Goal: Information Seeking & Learning: Learn about a topic

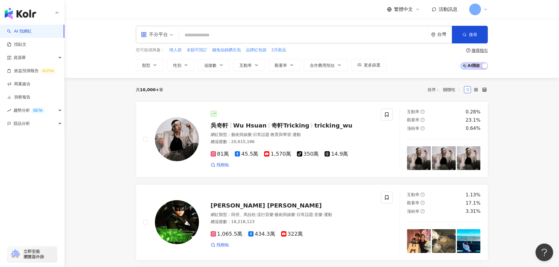
click at [521, 60] on div "不分平台 台灣 搜尋 您可能感興趣： 情人節 名額可預訂 錢兔似錦鑽石包 品牌紅包袋 2月新品 類型 性別 追蹤數 互動率 觀看率 合作費用預估 更多篩選 搜…" at bounding box center [312, 48] width 494 height 59
click at [47, 68] on link "效益預測報告 ALPHA" at bounding box center [31, 71] width 49 height 6
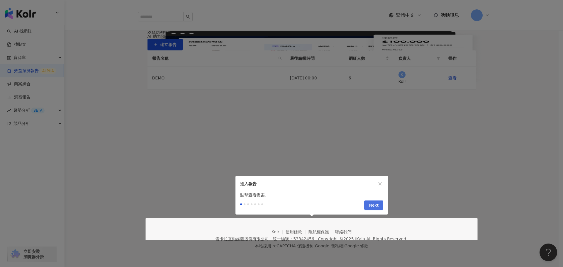
click at [370, 204] on span "Next" at bounding box center [374, 205] width 10 height 9
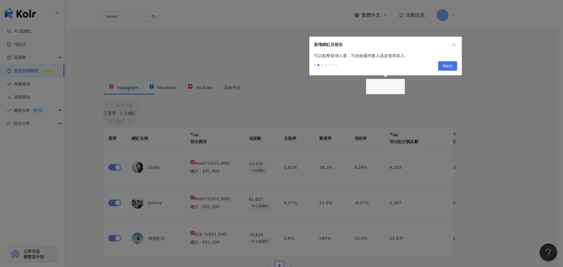
click at [448, 67] on span "Next" at bounding box center [448, 66] width 10 height 9
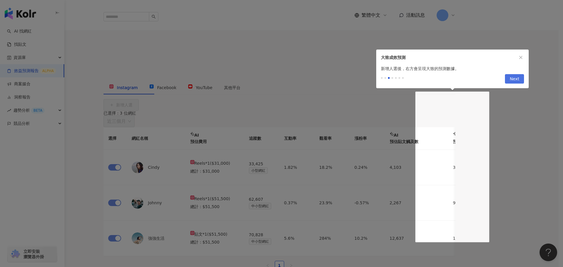
click at [517, 79] on span "Next" at bounding box center [515, 79] width 10 height 9
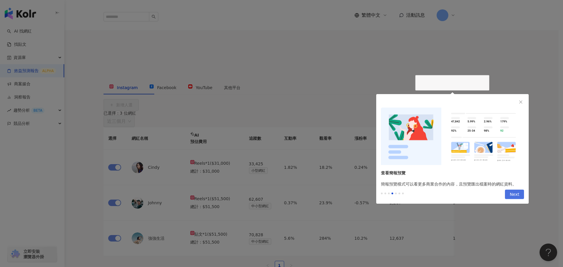
click at [509, 194] on button "Next" at bounding box center [514, 194] width 19 height 9
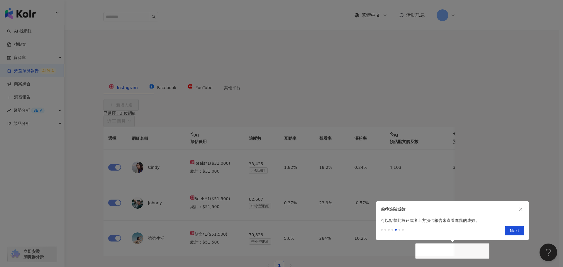
click at [517, 237] on div "Previous Next" at bounding box center [452, 232] width 153 height 16
click at [522, 233] on button "Next" at bounding box center [514, 230] width 19 height 9
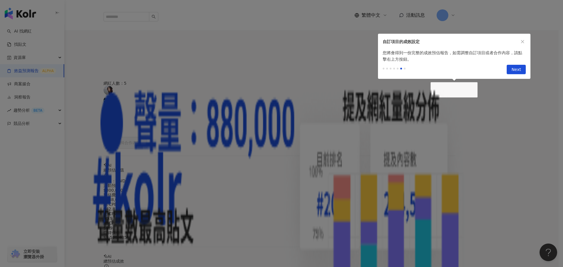
click at [516, 61] on div "您將會得到一份完整的成效預估報告，如需調整自訂項目或者合作內容，請點擊右上方按鈕。" at bounding box center [454, 56] width 153 height 13
click at [518, 73] on span "Next" at bounding box center [517, 69] width 10 height 9
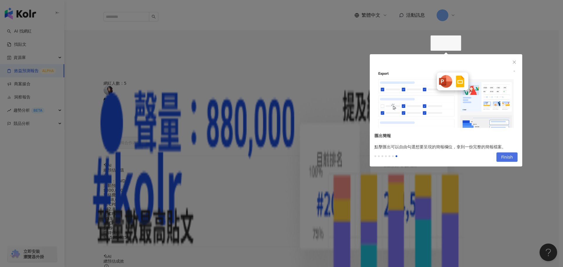
click at [506, 158] on span "Finish" at bounding box center [507, 157] width 12 height 9
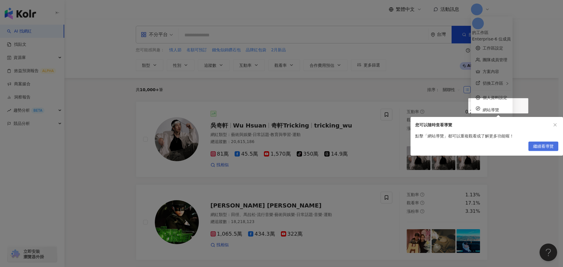
click at [546, 146] on span "繼續看導覽" at bounding box center [543, 146] width 21 height 9
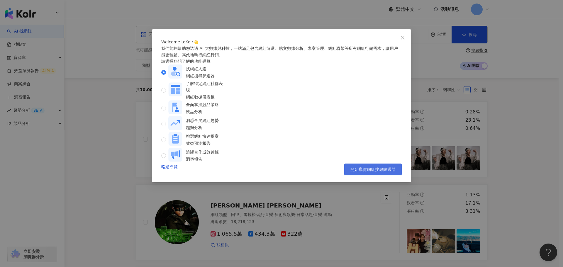
click at [391, 172] on span "開始導覽網紅搜尋篩選器" at bounding box center [373, 169] width 45 height 5
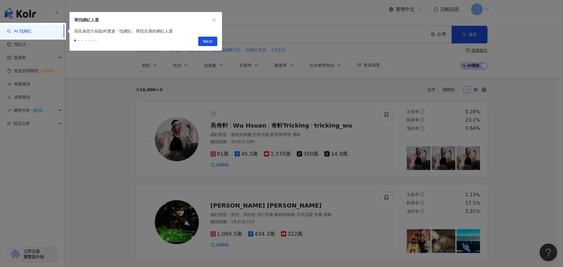
click at [215, 21] on icon "close" at bounding box center [214, 20] width 4 height 4
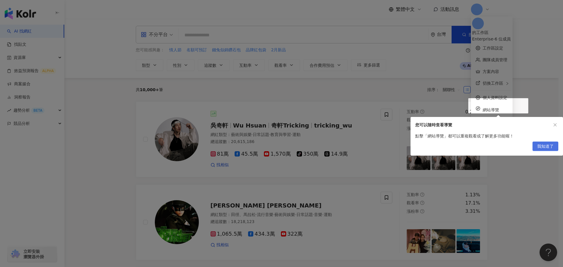
click at [545, 145] on span "我知道了" at bounding box center [545, 146] width 16 height 9
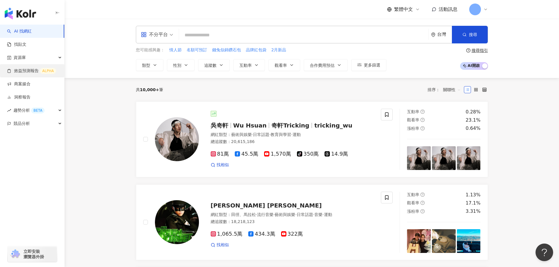
click at [33, 69] on link "效益預測報告 ALPHA" at bounding box center [31, 71] width 49 height 6
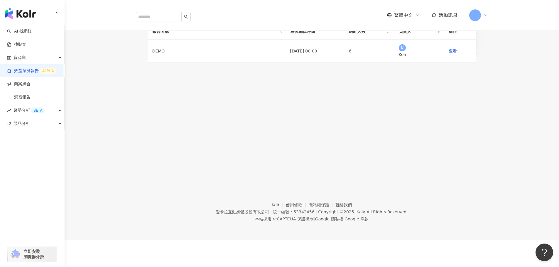
scroll to position [48, 0]
click at [451, 53] on link "查看" at bounding box center [453, 51] width 8 height 5
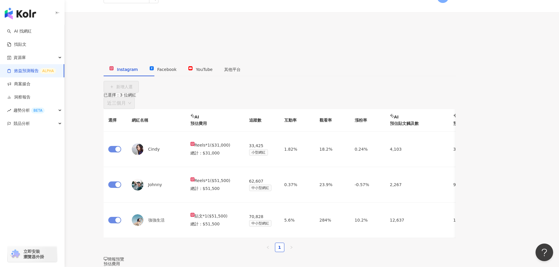
scroll to position [71, 0]
